Goal: Task Accomplishment & Management: Use online tool/utility

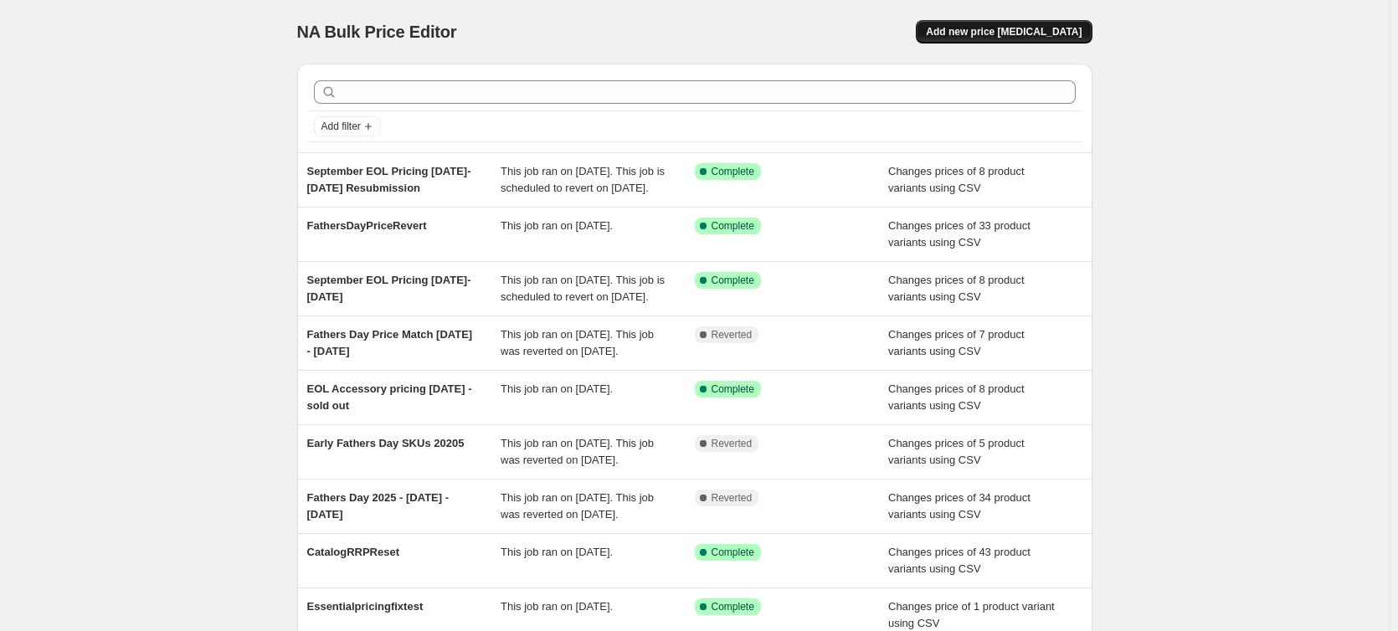
click at [999, 35] on span "Add new price [MEDICAL_DATA]" at bounding box center [1004, 31] width 156 height 13
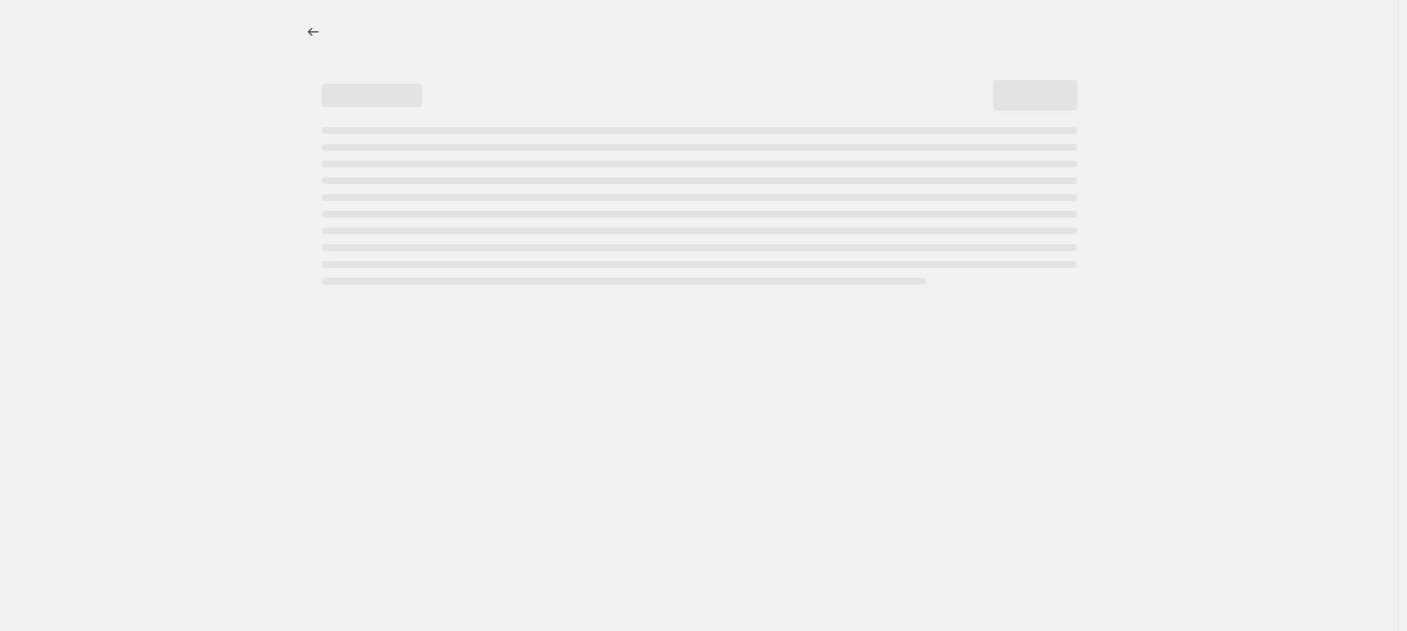
select select "percentage"
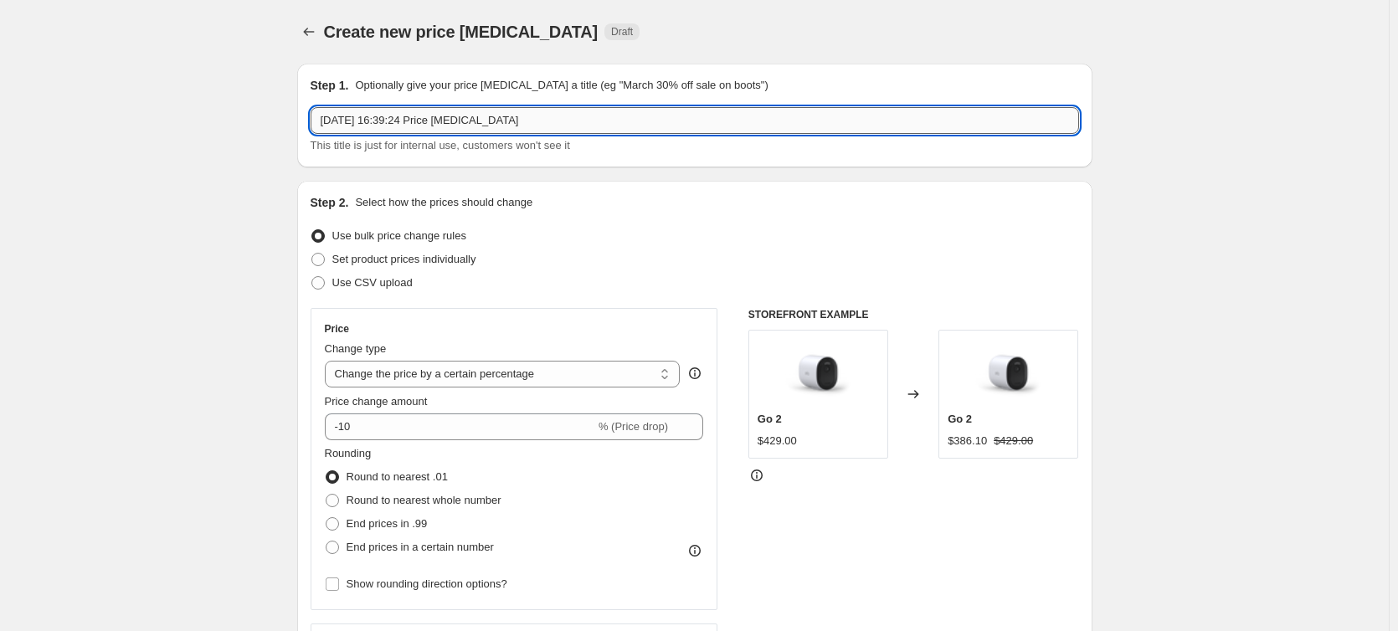
click at [517, 116] on input "[DATE] 16:39:24 Price [MEDICAL_DATA]" at bounding box center [695, 120] width 769 height 27
drag, startPoint x: 548, startPoint y: 122, endPoint x: 300, endPoint y: 116, distance: 247.9
type input "Essential 2 XL 3 Cam EOL Pricing Ongoing"
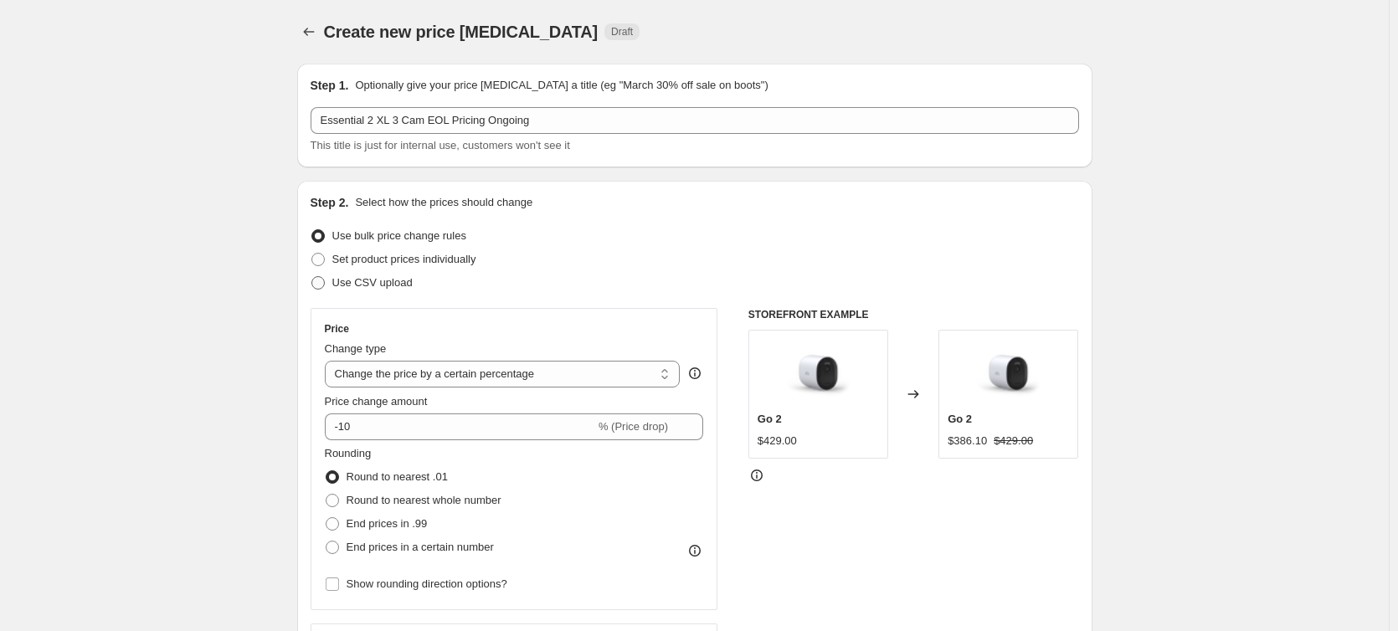
click at [370, 278] on span "Use CSV upload" at bounding box center [372, 282] width 80 height 13
click at [312, 277] on input "Use CSV upload" at bounding box center [311, 276] width 1 height 1
radio input "true"
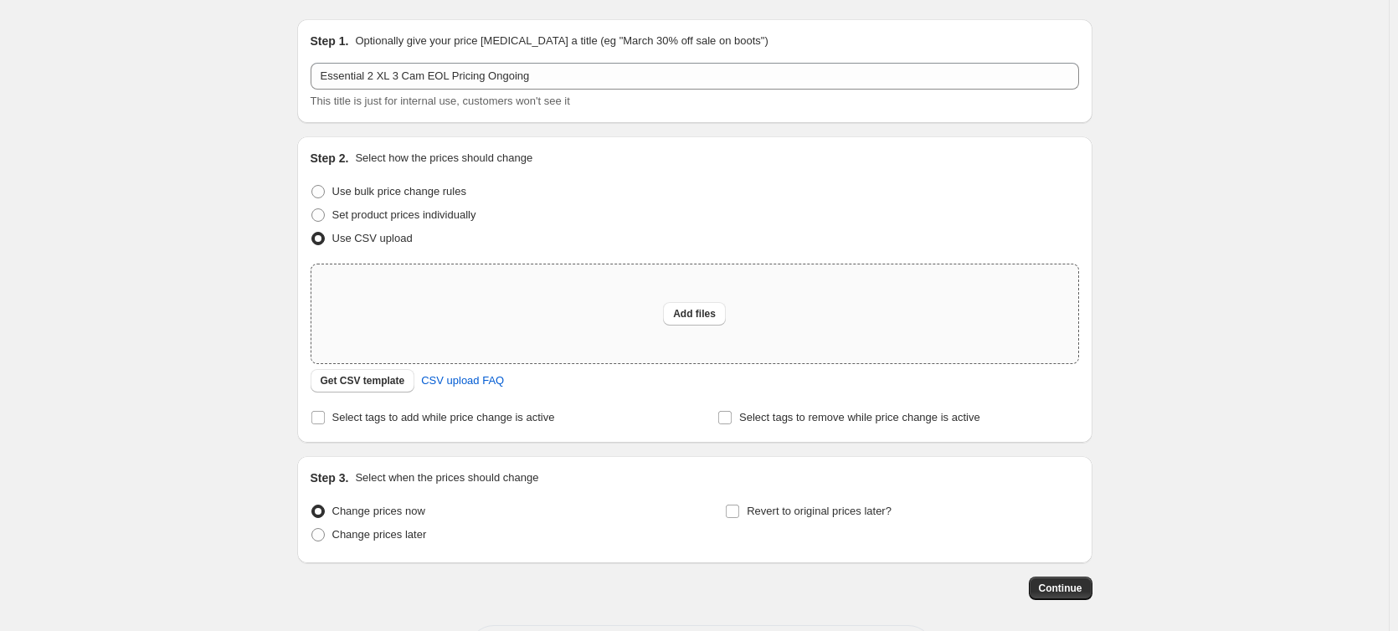
scroll to position [116, 0]
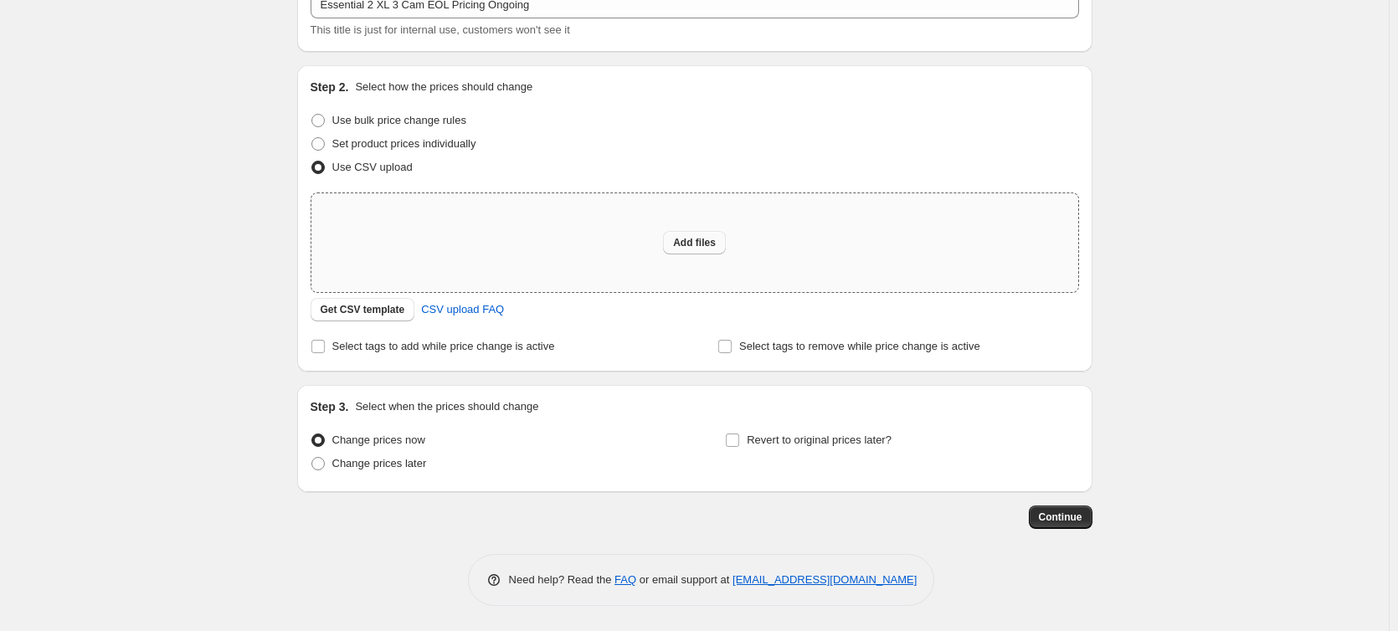
click at [688, 239] on span "Add files" at bounding box center [694, 242] width 43 height 13
type input "C:\fakepath\EssentialXL3CamEOLPricing.csv"
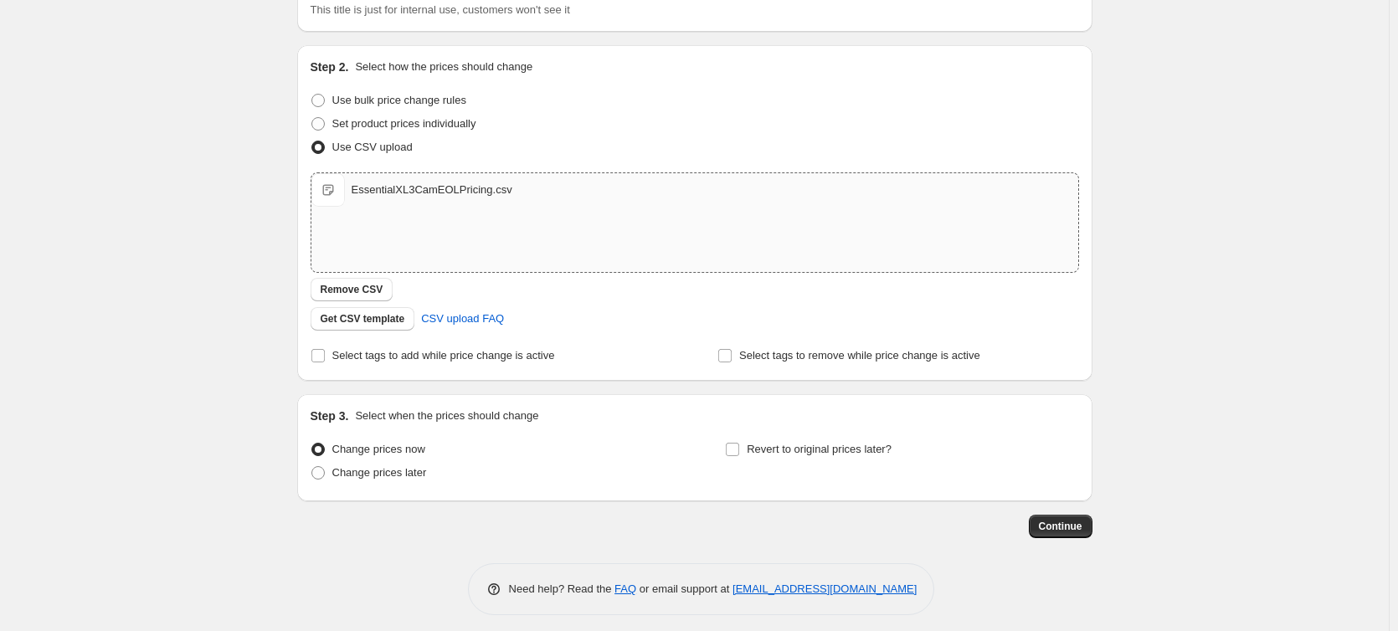
scroll to position [145, 0]
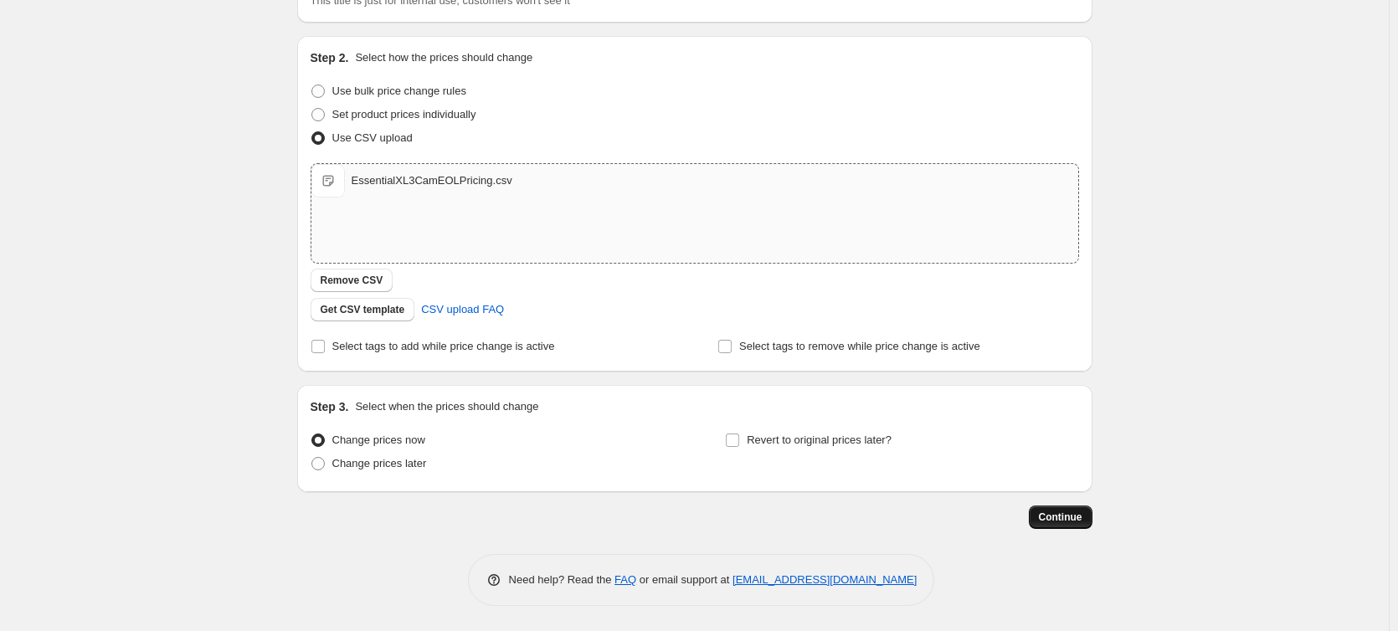
click at [1053, 516] on span "Continue" at bounding box center [1061, 517] width 44 height 13
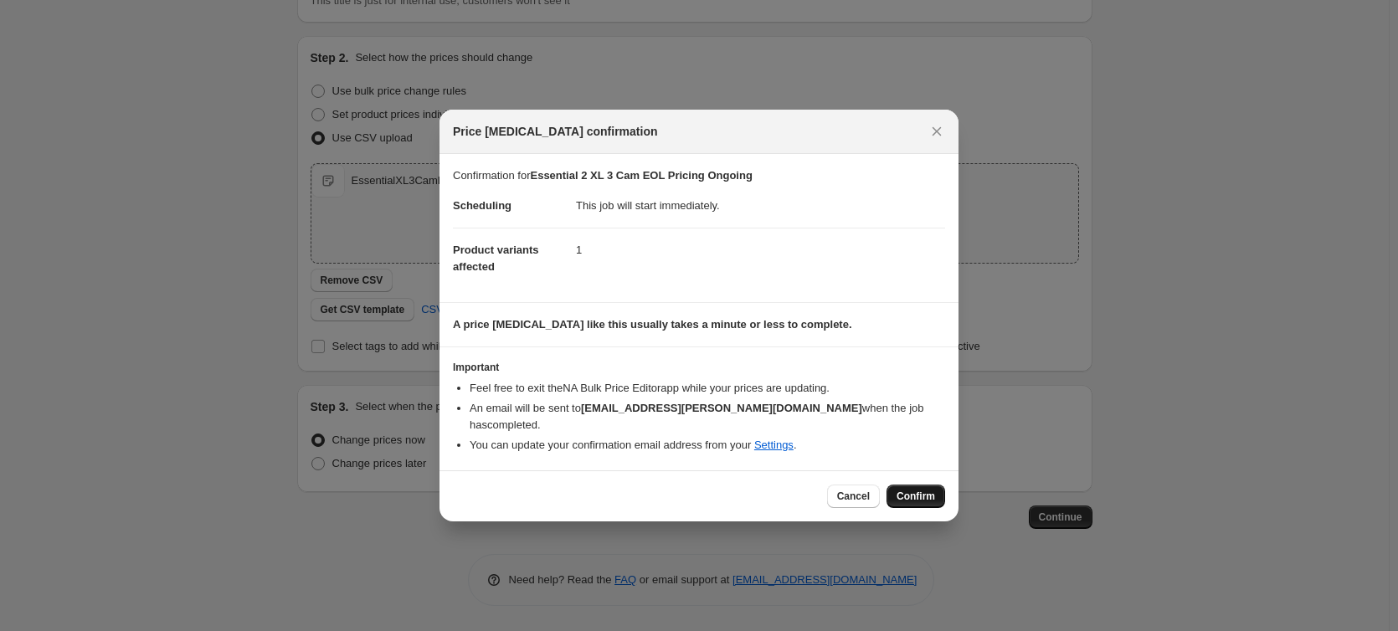
click at [923, 490] on span "Confirm" at bounding box center [916, 496] width 39 height 13
